Goal: Task Accomplishment & Management: Manage account settings

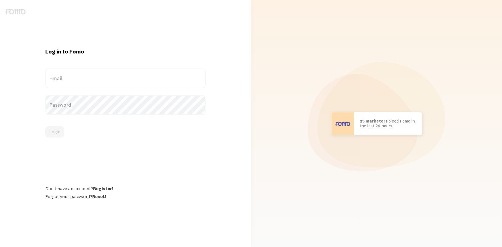
click at [80, 79] on label "Email" at bounding box center [125, 79] width 161 height 20
click at [80, 79] on input "Email" at bounding box center [125, 79] width 161 height 20
paste input "[PERSON_NAME][EMAIL_ADDRESS][PERSON_NAME][DOMAIN_NAME]"
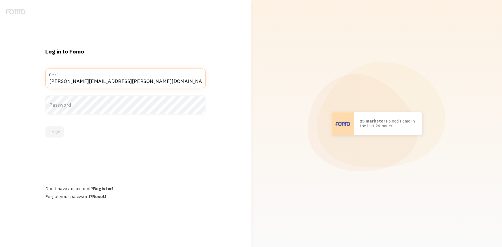
type input "[PERSON_NAME][EMAIL_ADDRESS][PERSON_NAME][DOMAIN_NAME]"
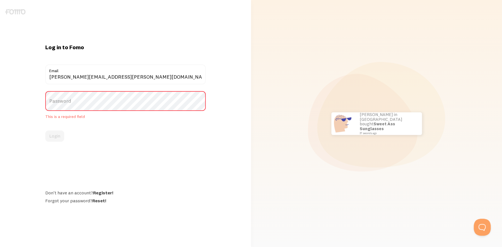
click at [77, 101] on label "Password" at bounding box center [125, 101] width 161 height 20
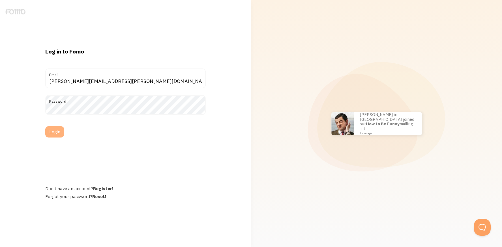
click at [56, 131] on button "Login" at bounding box center [54, 131] width 19 height 11
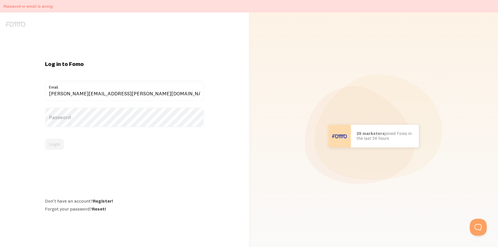
click at [83, 121] on label "Password" at bounding box center [124, 118] width 159 height 20
click at [53, 142] on button "Login" at bounding box center [54, 144] width 19 height 11
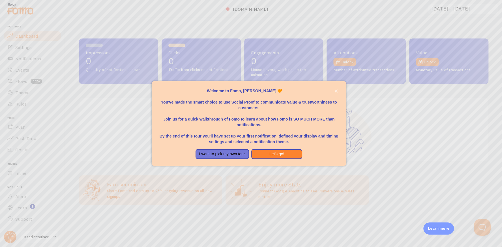
click at [131, 137] on div at bounding box center [251, 123] width 502 height 247
click at [336, 92] on icon "close," at bounding box center [336, 90] width 3 height 3
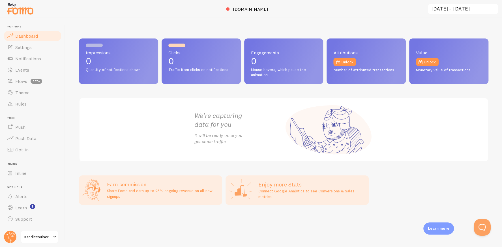
click at [36, 37] on span "Dashboard" at bounding box center [26, 36] width 23 height 6
click at [30, 46] on span "Settings" at bounding box center [23, 47] width 16 height 6
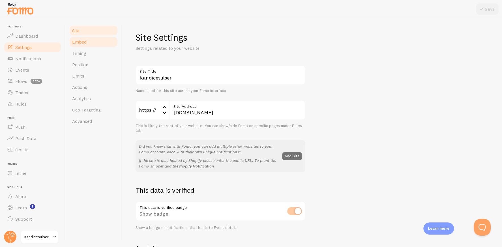
click at [91, 43] on link "Embed" at bounding box center [94, 41] width 50 height 11
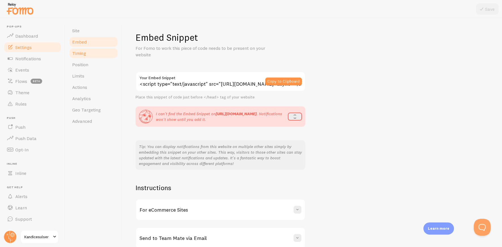
click at [92, 51] on link "Timing" at bounding box center [94, 53] width 50 height 11
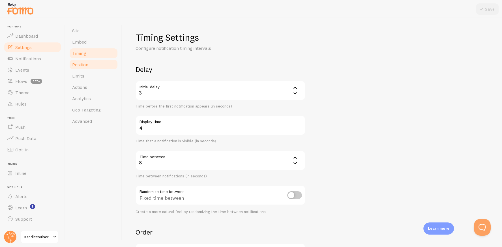
click at [89, 64] on link "Position" at bounding box center [94, 64] width 50 height 11
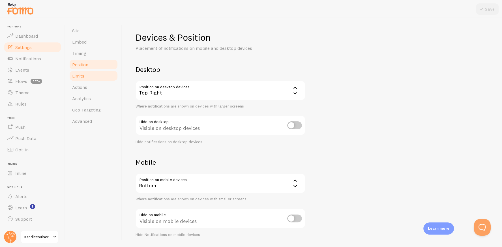
click at [87, 76] on link "Limits" at bounding box center [94, 75] width 50 height 11
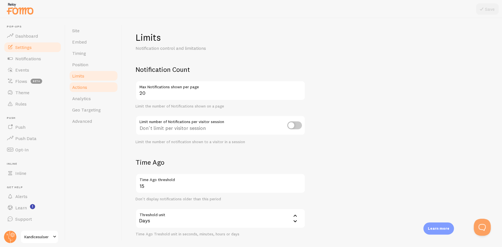
click at [91, 90] on link "Actions" at bounding box center [94, 87] width 50 height 11
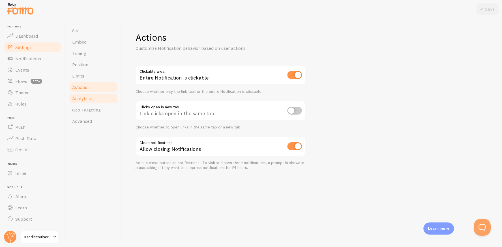
click at [91, 97] on span "Analytics" at bounding box center [81, 99] width 19 height 6
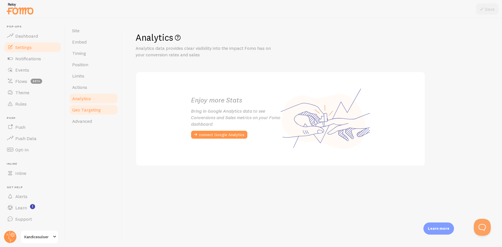
click at [89, 110] on span "Geo Targeting" at bounding box center [86, 110] width 29 height 6
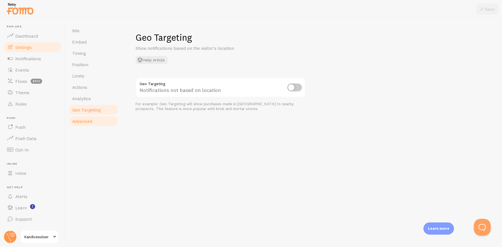
click at [90, 120] on span "Advanced" at bounding box center [82, 121] width 20 height 6
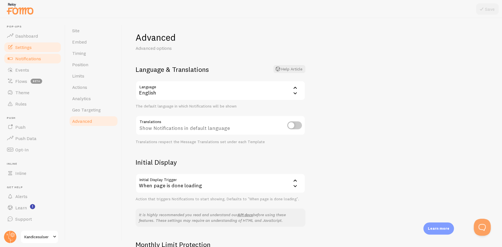
click at [29, 60] on span "Notifications" at bounding box center [28, 59] width 26 height 6
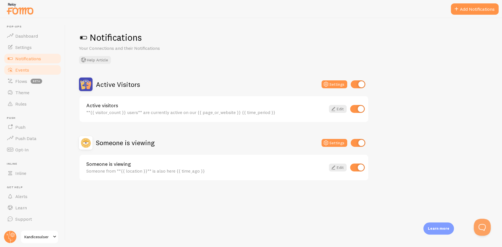
click at [29, 68] on link "Events" at bounding box center [32, 69] width 58 height 11
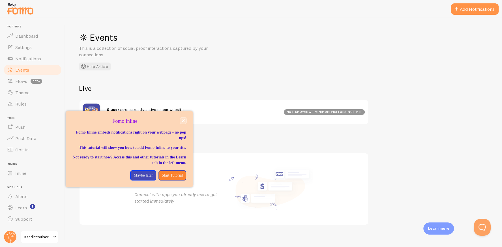
click at [182, 120] on icon "close," at bounding box center [183, 120] width 3 height 3
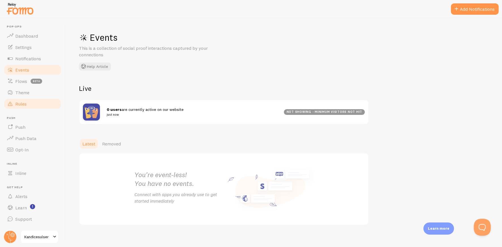
click at [28, 102] on link "Rules" at bounding box center [32, 103] width 58 height 11
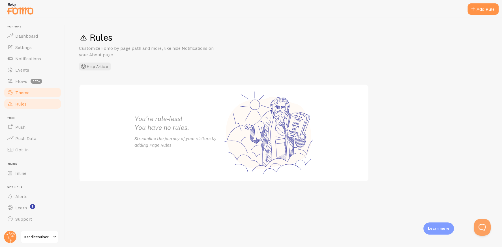
click at [33, 92] on link "Theme" at bounding box center [32, 92] width 58 height 11
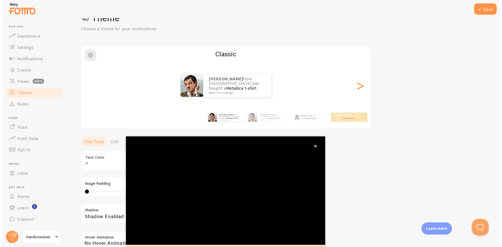
scroll to position [28, 0]
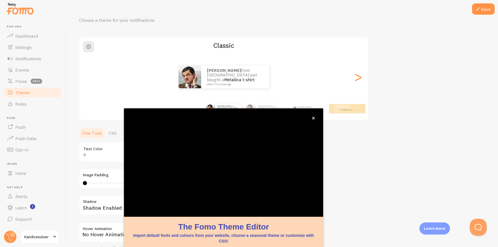
click at [26, 13] on img at bounding box center [20, 8] width 28 height 14
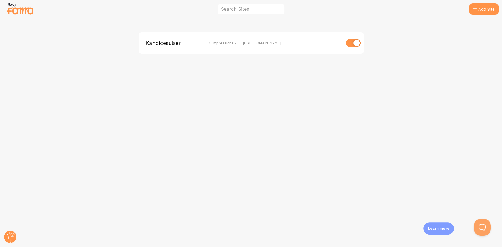
click at [166, 44] on span "Kandicesulser" at bounding box center [169, 42] width 46 height 5
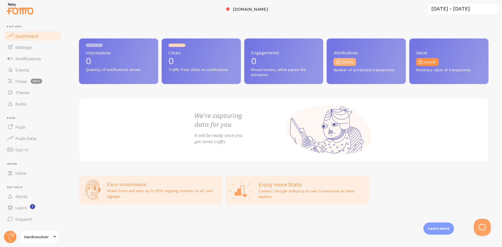
click at [344, 60] on link "Unlock" at bounding box center [345, 62] width 23 height 8
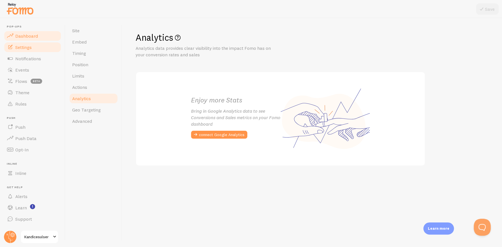
click at [25, 35] on span "Dashboard" at bounding box center [26, 36] width 23 height 6
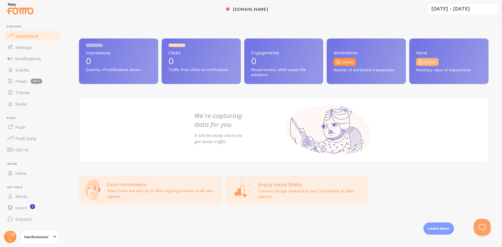
click at [428, 65] on link "Unlock" at bounding box center [427, 62] width 23 height 8
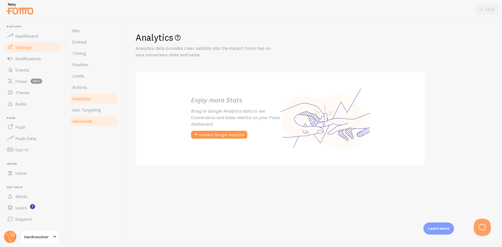
click at [82, 116] on link "Advanced" at bounding box center [94, 121] width 50 height 11
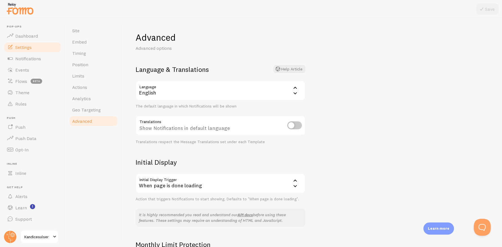
scroll to position [81, 0]
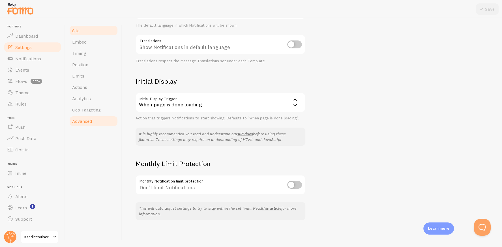
click at [84, 33] on link "Site" at bounding box center [94, 30] width 50 height 11
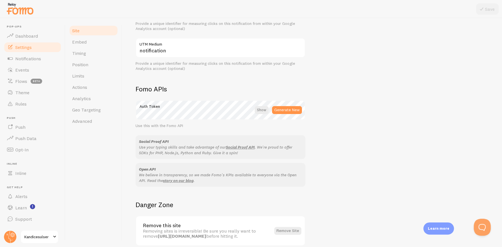
scroll to position [287, 0]
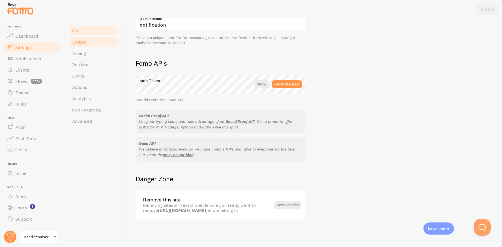
click at [86, 43] on span "Embed" at bounding box center [79, 42] width 14 height 6
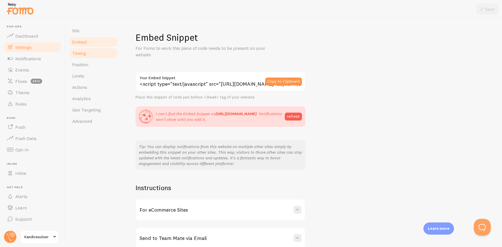
click at [87, 52] on link "Timing" at bounding box center [94, 53] width 50 height 11
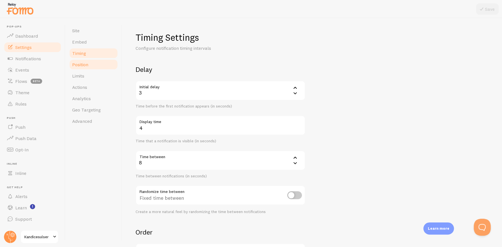
click at [85, 64] on span "Position" at bounding box center [80, 65] width 16 height 6
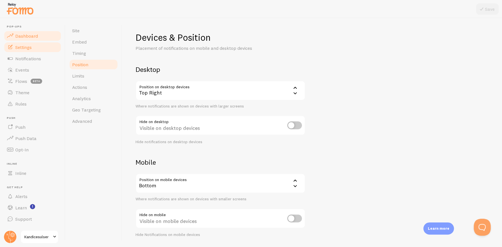
click at [19, 40] on link "Dashboard" at bounding box center [32, 35] width 58 height 11
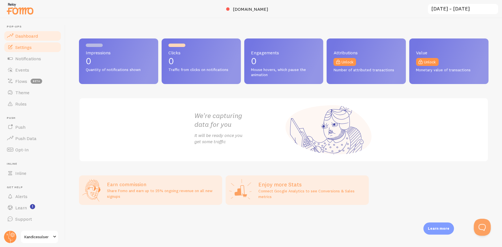
click at [34, 48] on link "Settings" at bounding box center [32, 47] width 58 height 11
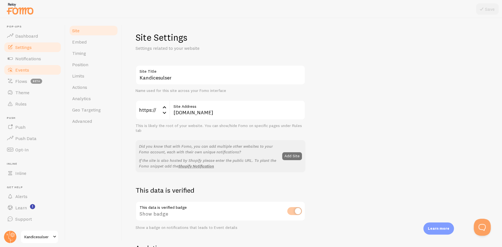
click at [27, 72] on span "Events" at bounding box center [22, 70] width 14 height 6
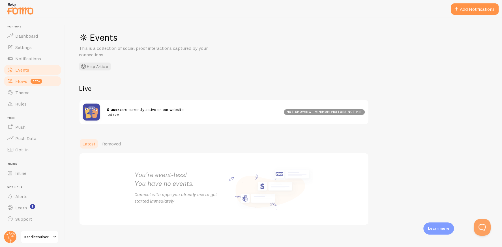
click at [23, 82] on span "Flows" at bounding box center [21, 81] width 12 height 6
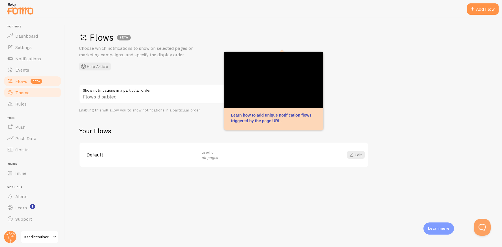
click at [23, 90] on span "Theme" at bounding box center [22, 93] width 14 height 6
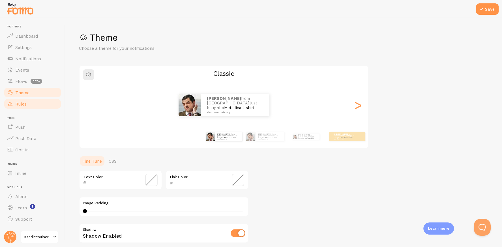
click at [24, 103] on span "Rules" at bounding box center [20, 104] width 11 height 6
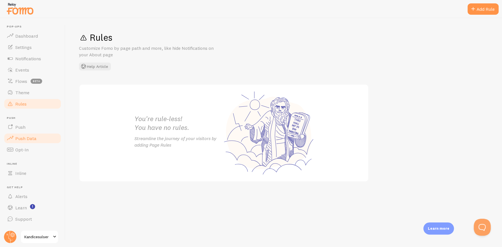
click at [27, 140] on span "Push Data" at bounding box center [25, 139] width 21 height 6
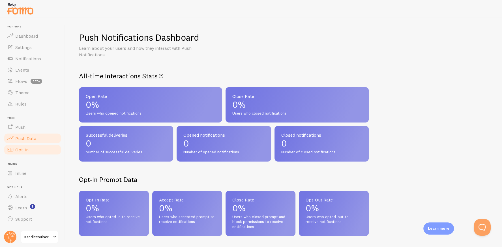
click at [25, 149] on span "Opt-In" at bounding box center [21, 150] width 13 height 6
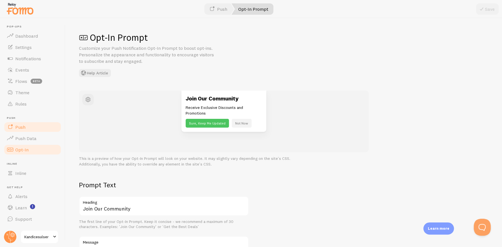
click at [24, 130] on link "Push" at bounding box center [32, 126] width 58 height 11
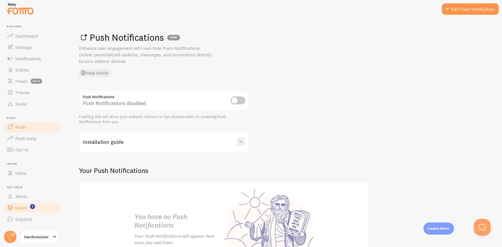
click at [34, 203] on link "Learn" at bounding box center [32, 207] width 58 height 11
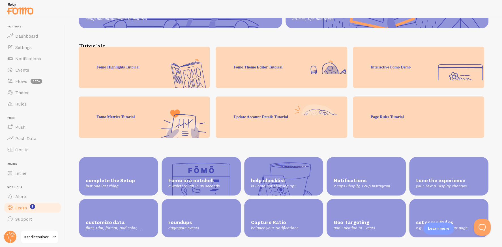
scroll to position [108, 0]
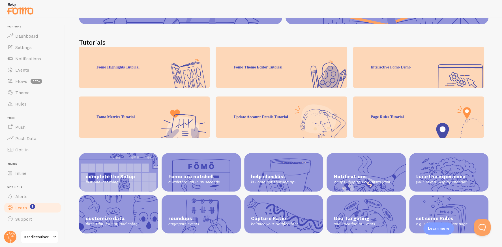
click at [267, 165] on div "help checklist is Fomo not showing up?" at bounding box center [283, 172] width 79 height 39
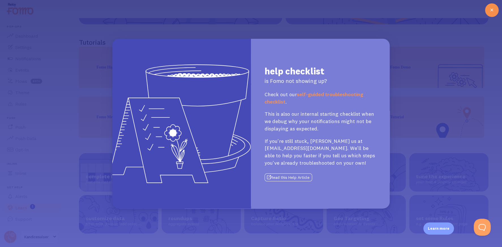
click at [494, 12] on icon at bounding box center [492, 10] width 7 height 7
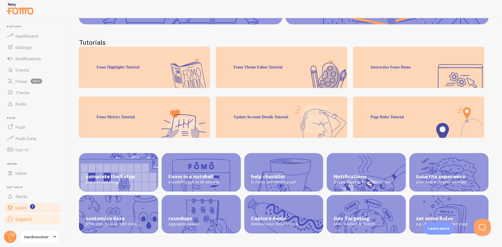
click at [25, 219] on span "Support" at bounding box center [23, 219] width 17 height 6
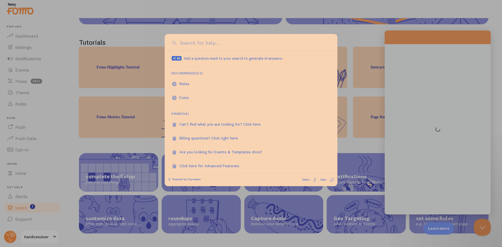
scroll to position [0, 0]
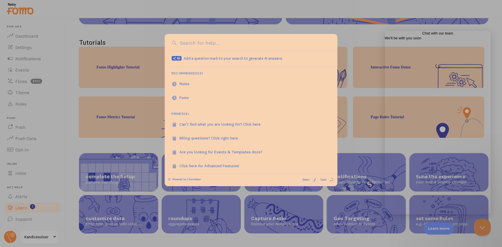
click at [375, 80] on div at bounding box center [251, 123] width 502 height 247
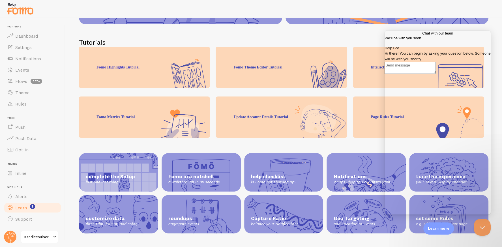
click at [423, 35] on span "Go back" at bounding box center [423, 33] width 0 height 4
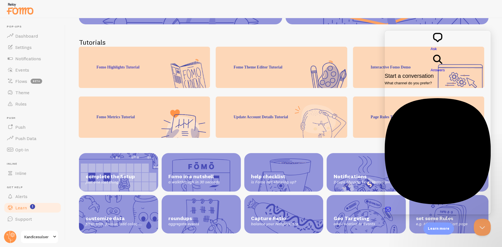
click at [357, 38] on h2 "Tutorials" at bounding box center [284, 42] width 410 height 9
click at [478, 224] on button "Close Beacon popover" at bounding box center [481, 226] width 17 height 17
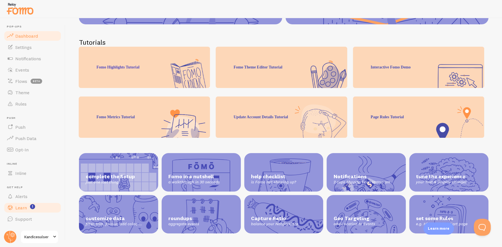
click at [23, 36] on span "Dashboard" at bounding box center [26, 36] width 23 height 6
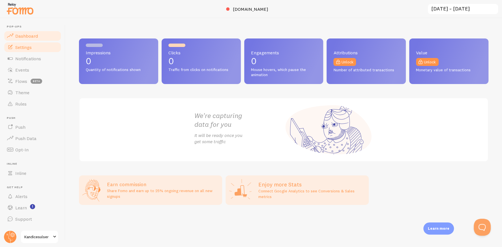
click at [25, 46] on span "Settings" at bounding box center [23, 47] width 16 height 6
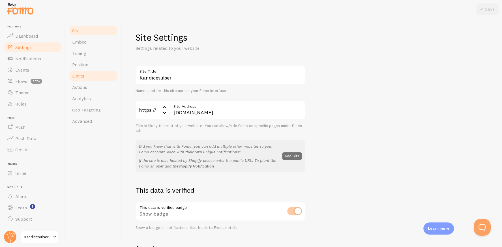
click at [96, 76] on link "Limits" at bounding box center [94, 75] width 50 height 11
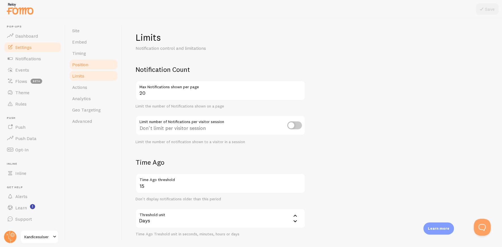
click at [83, 64] on span "Position" at bounding box center [80, 65] width 16 height 6
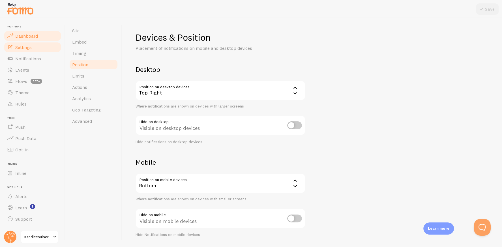
click at [24, 37] on span "Dashboard" at bounding box center [26, 36] width 23 height 6
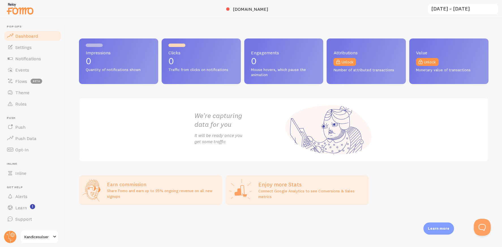
click at [447, 7] on input "2025-08-13 ~ 2025-08-19" at bounding box center [463, 9] width 71 height 12
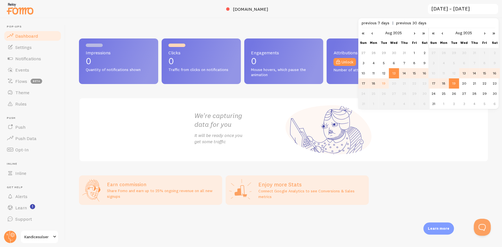
click at [396, 74] on td "13" at bounding box center [394, 73] width 10 height 10
click at [316, 20] on div "Impressions 0 Quantity of notifications shown Clicks 0 Traffic from clicks on n…" at bounding box center [283, 132] width 437 height 229
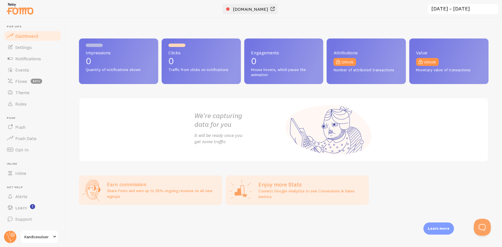
click at [253, 9] on span "kandicesulser.org" at bounding box center [250, 9] width 35 height 6
click at [39, 45] on link "Settings" at bounding box center [32, 47] width 58 height 11
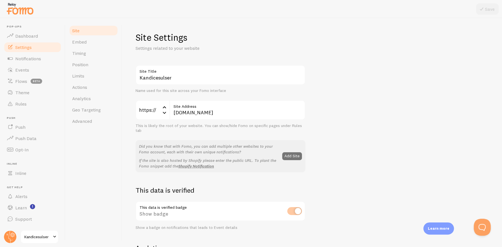
click at [53, 237] on span at bounding box center [54, 237] width 7 height 7
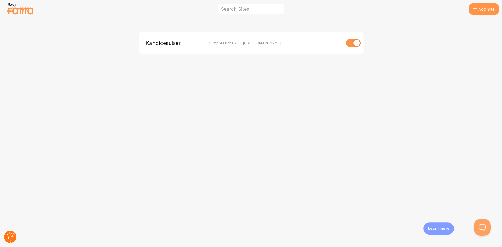
click at [11, 238] on circle at bounding box center [10, 237] width 12 height 12
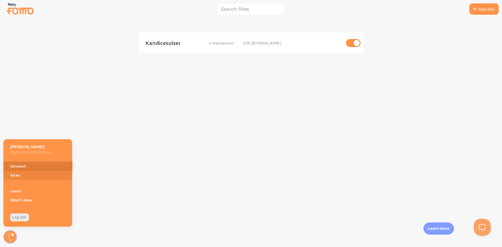
click at [22, 166] on link "Account" at bounding box center [37, 166] width 69 height 9
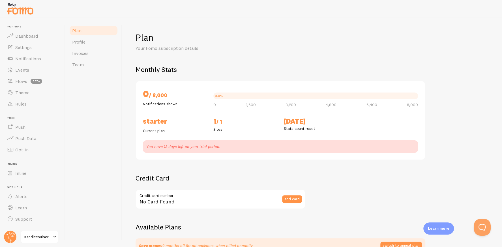
checkbox input "true"
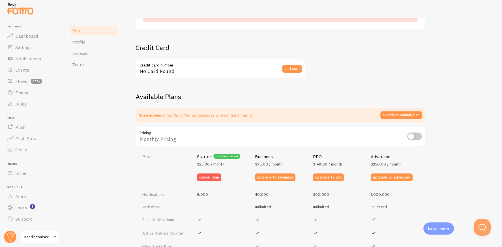
scroll to position [157, 0]
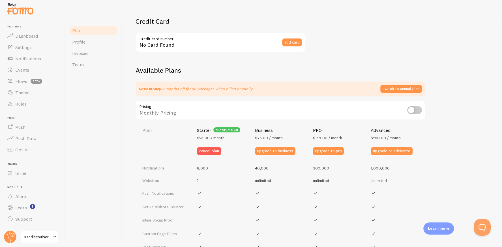
click at [408, 110] on input "checkbox" at bounding box center [415, 110] width 15 height 8
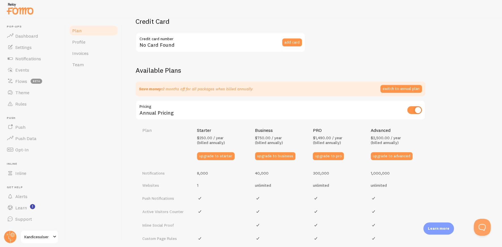
click at [413, 109] on input "checkbox" at bounding box center [415, 110] width 15 height 8
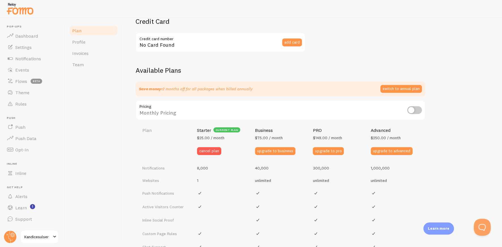
click at [413, 109] on input "checkbox" at bounding box center [415, 110] width 15 height 8
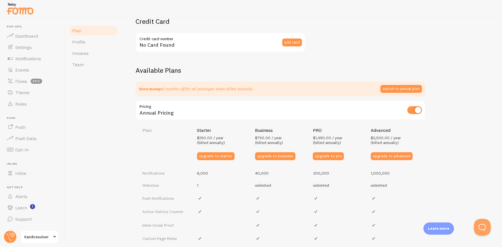
click at [413, 109] on input "checkbox" at bounding box center [415, 110] width 15 height 8
checkbox input "false"
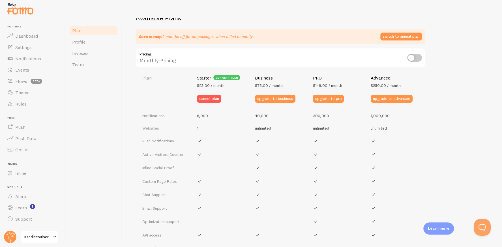
scroll to position [235, 0]
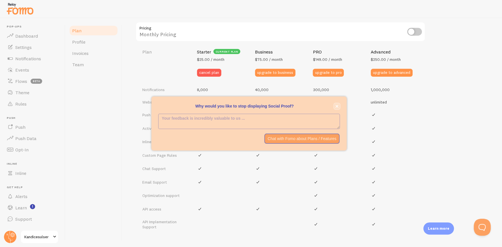
click at [336, 106] on icon "close," at bounding box center [337, 106] width 3 height 3
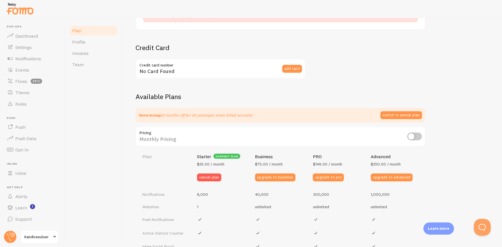
scroll to position [52, 0]
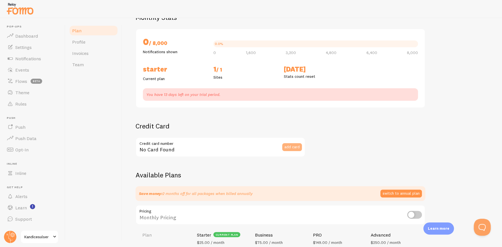
click at [291, 149] on button "add card" at bounding box center [292, 147] width 20 height 8
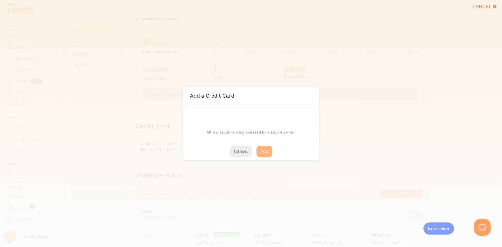
click at [265, 151] on button "Add" at bounding box center [265, 151] width 16 height 11
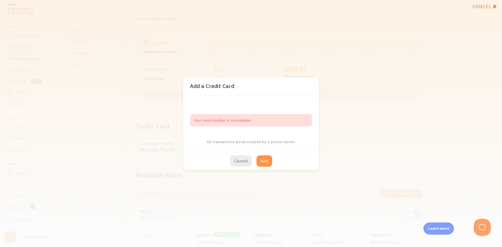
click at [221, 108] on div "Your card number is incomplete. All transactions are processed by a secure serv…" at bounding box center [251, 123] width 136 height 56
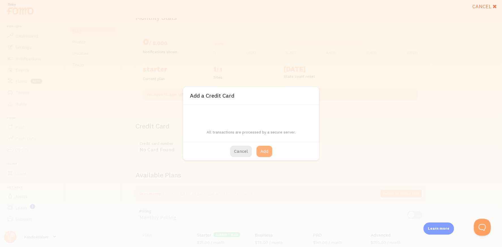
click at [265, 152] on button "Add" at bounding box center [265, 151] width 16 height 11
type input "**** **** **** 2238"
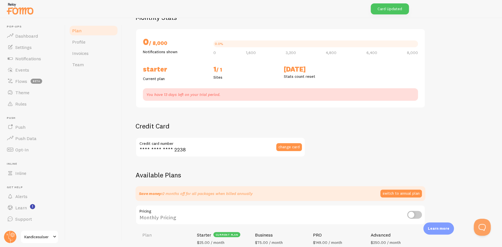
click at [217, 123] on h2 "Credit Card" at bounding box center [221, 126] width 170 height 9
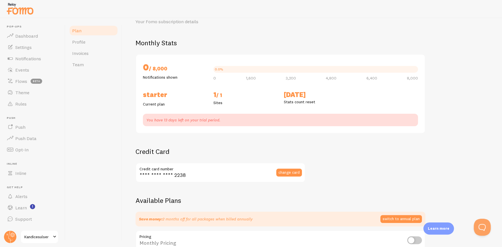
scroll to position [53, 0]
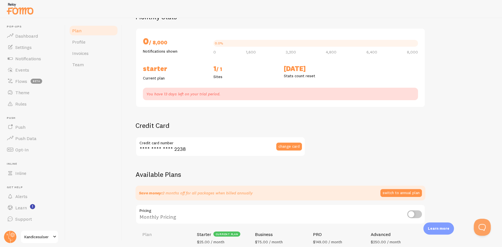
click at [291, 19] on h2 "Monthly Stats" at bounding box center [312, 16] width 353 height 9
